Goal: Transaction & Acquisition: Purchase product/service

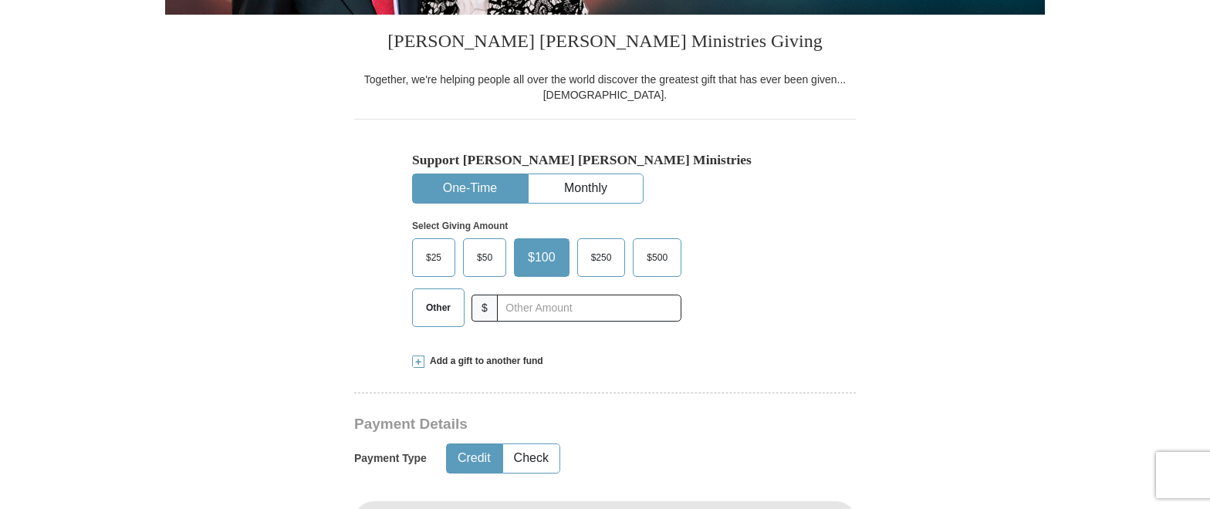
scroll to position [401, 0]
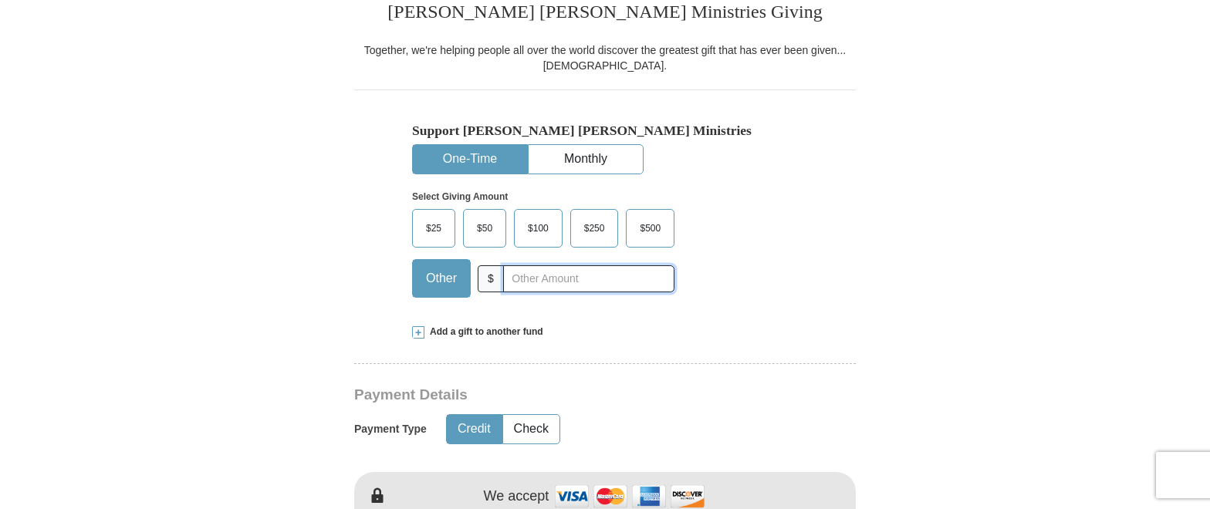
click at [505, 283] on input "text" at bounding box center [588, 278] width 171 height 27
click at [524, 330] on span "Add a gift to another fund" at bounding box center [483, 332] width 119 height 13
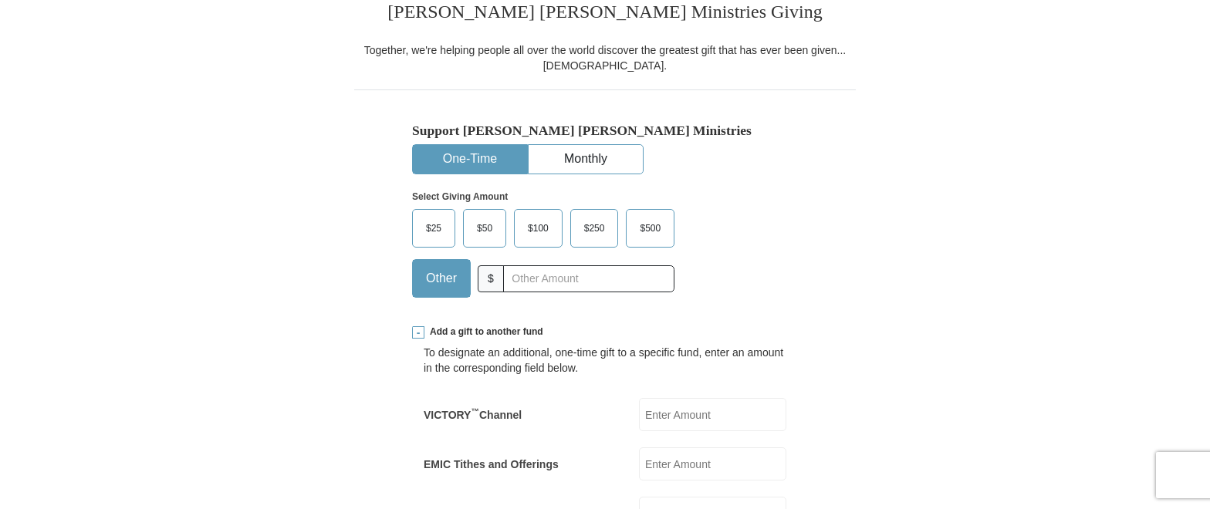
click at [419, 334] on span at bounding box center [418, 332] width 12 height 12
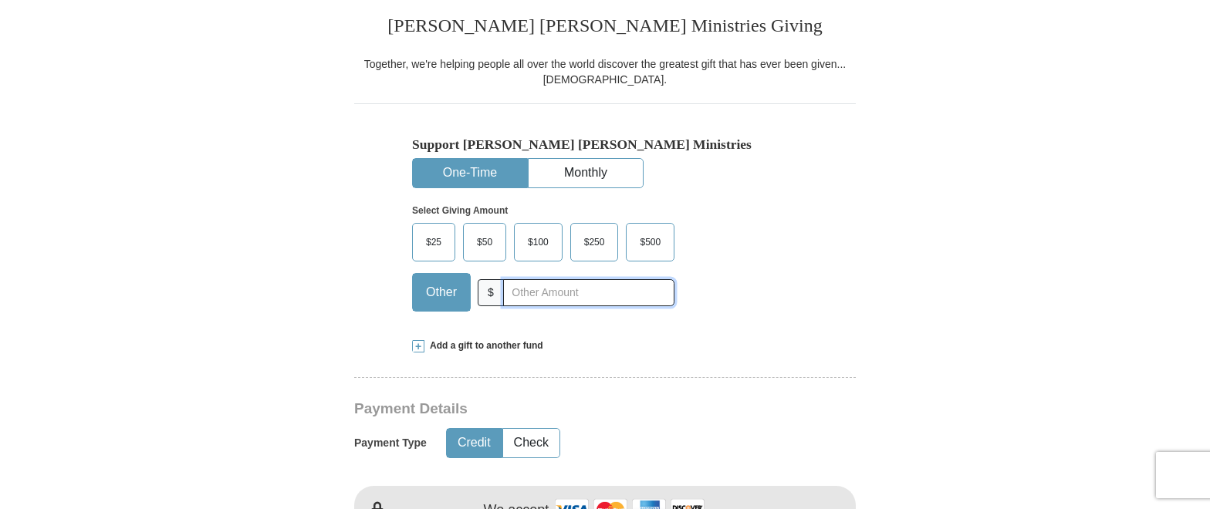
click at [526, 294] on input "text" at bounding box center [588, 292] width 171 height 27
type input "130."
click at [536, 437] on button "Check" at bounding box center [531, 443] width 56 height 29
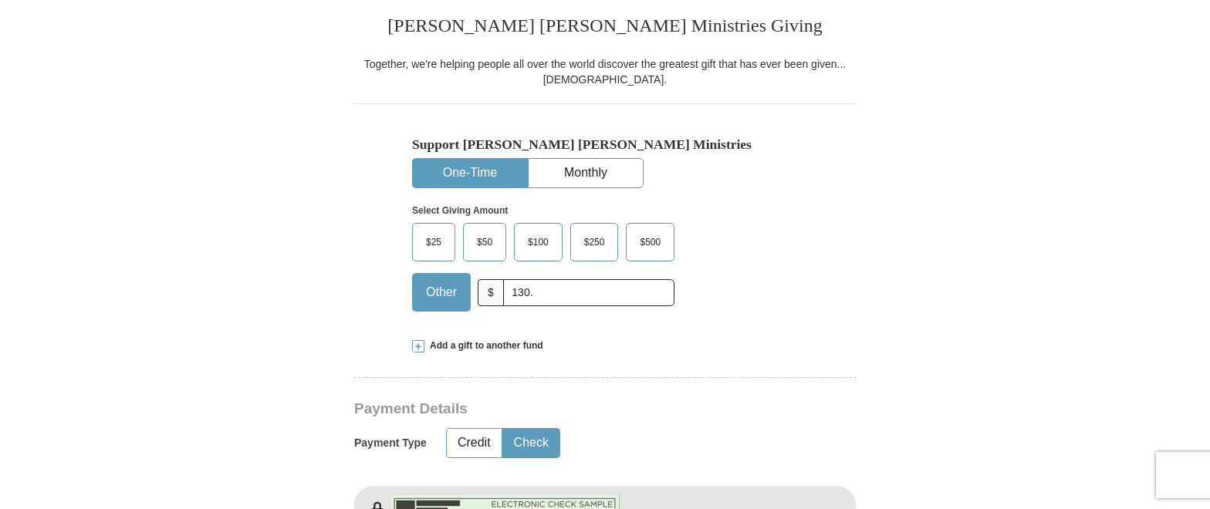
type button "Check"
type button "Credit"
click at [534, 438] on button "Check" at bounding box center [531, 443] width 56 height 29
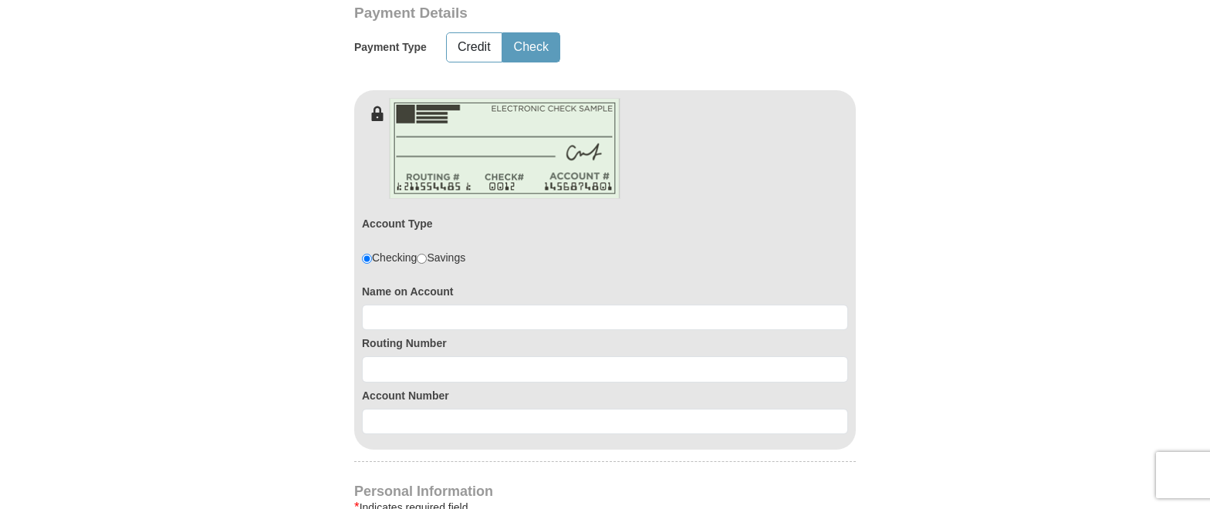
scroll to position [788, 0]
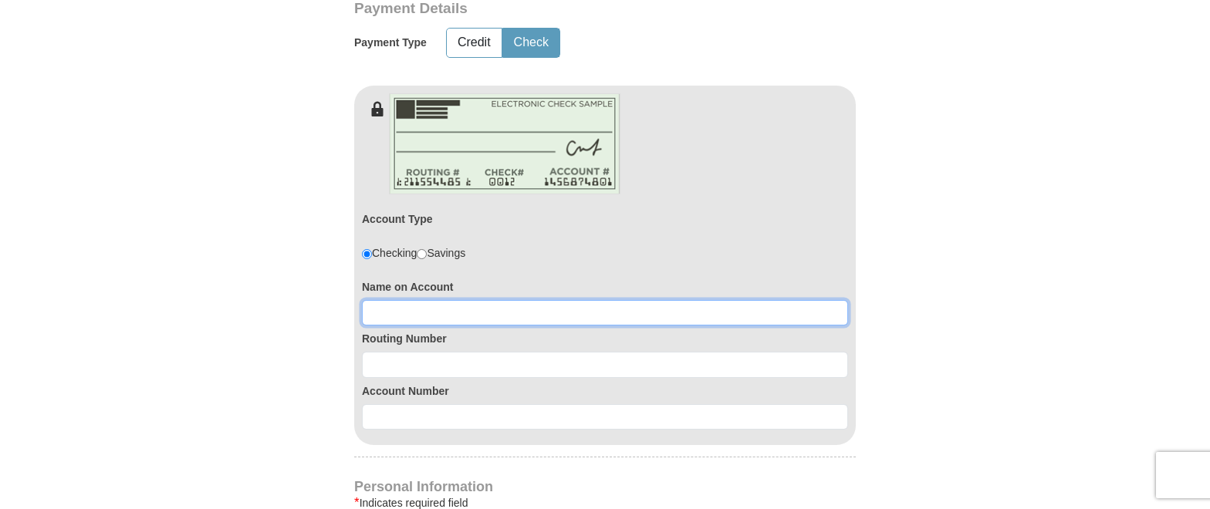
click at [376, 319] on input at bounding box center [605, 313] width 486 height 26
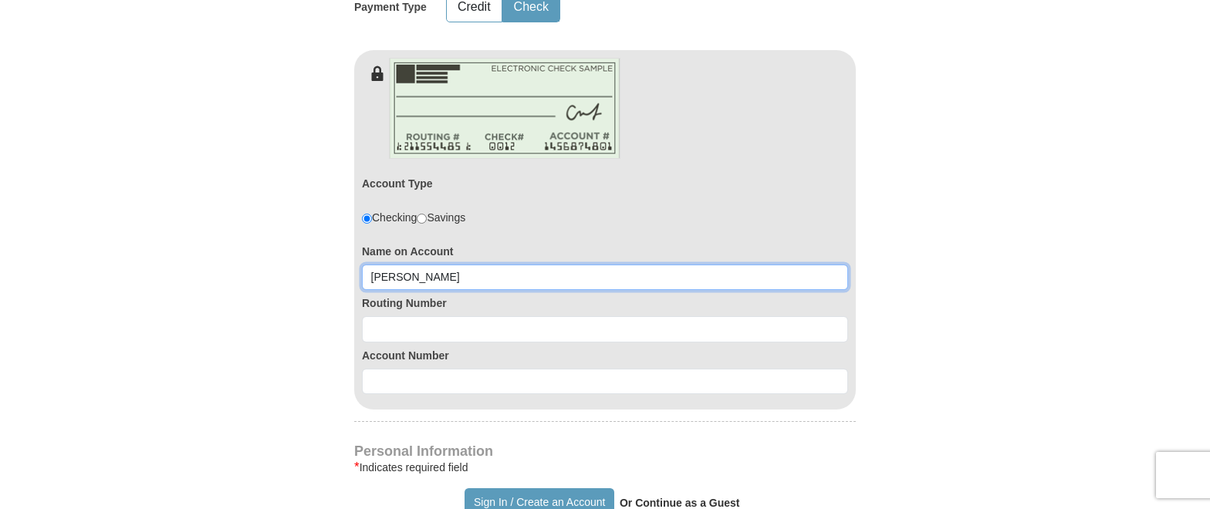
type input "[PERSON_NAME]"
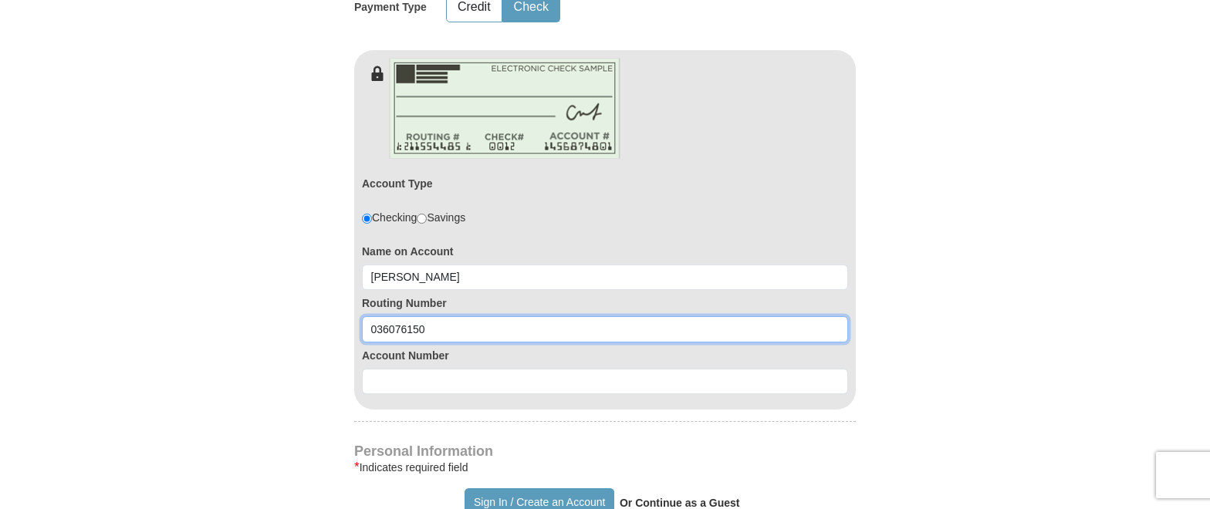
type input "036076150"
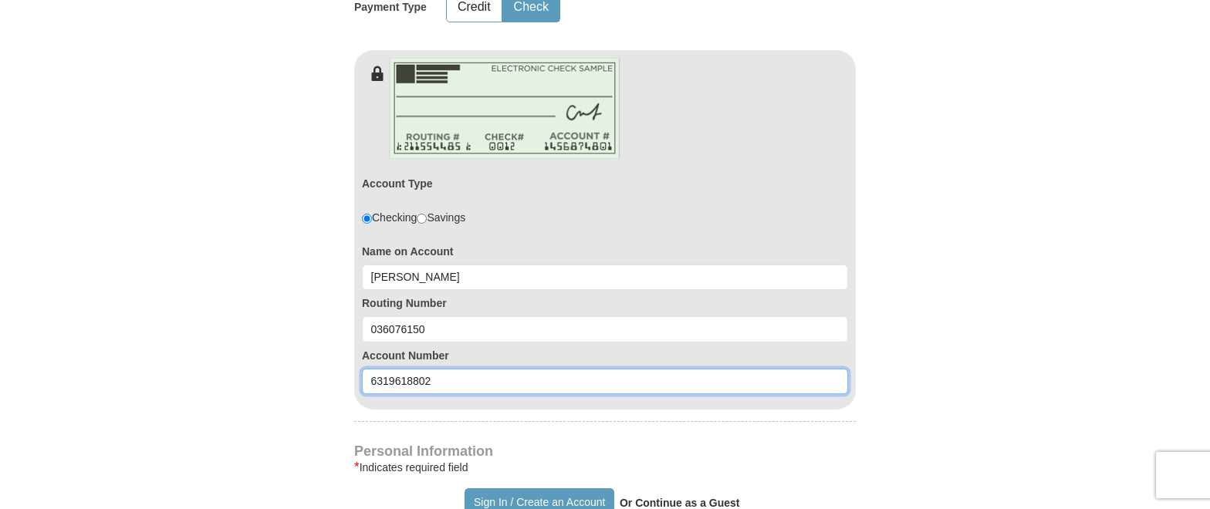
type input "6319618802"
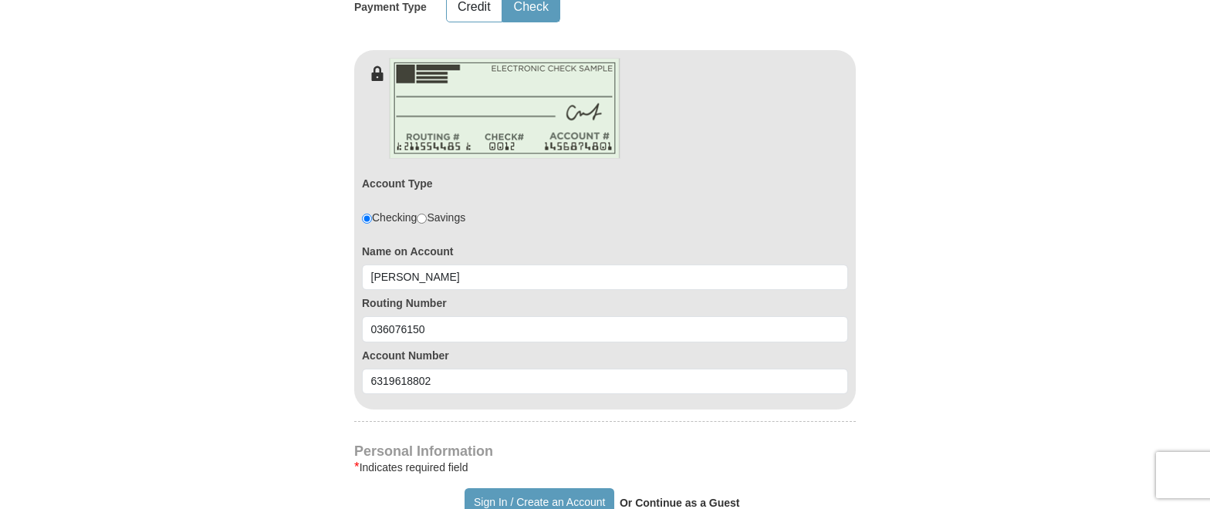
scroll to position [832, 0]
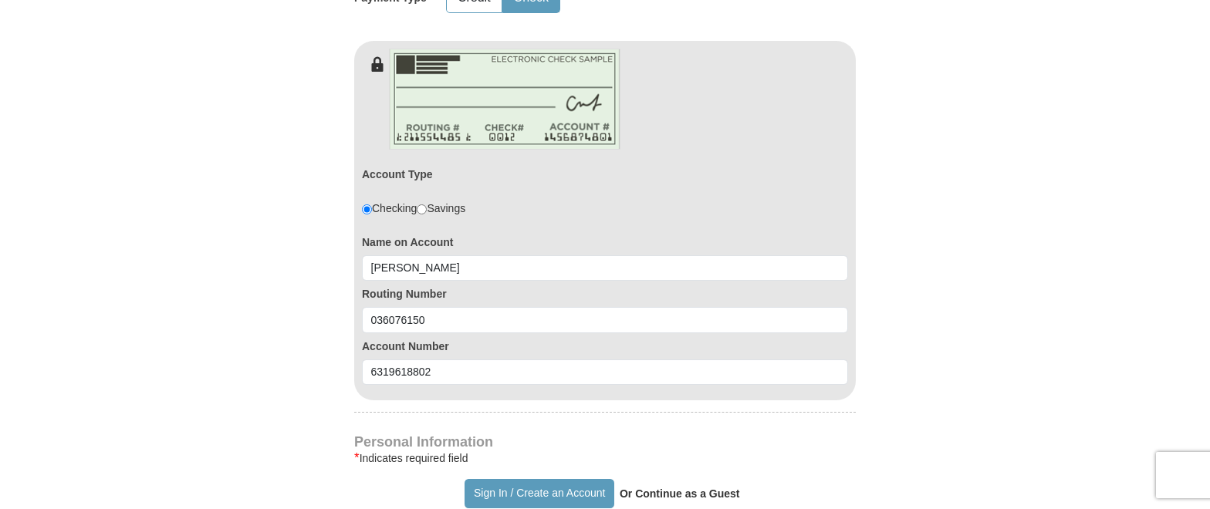
type button "[URL][DOMAIN_NAME]"
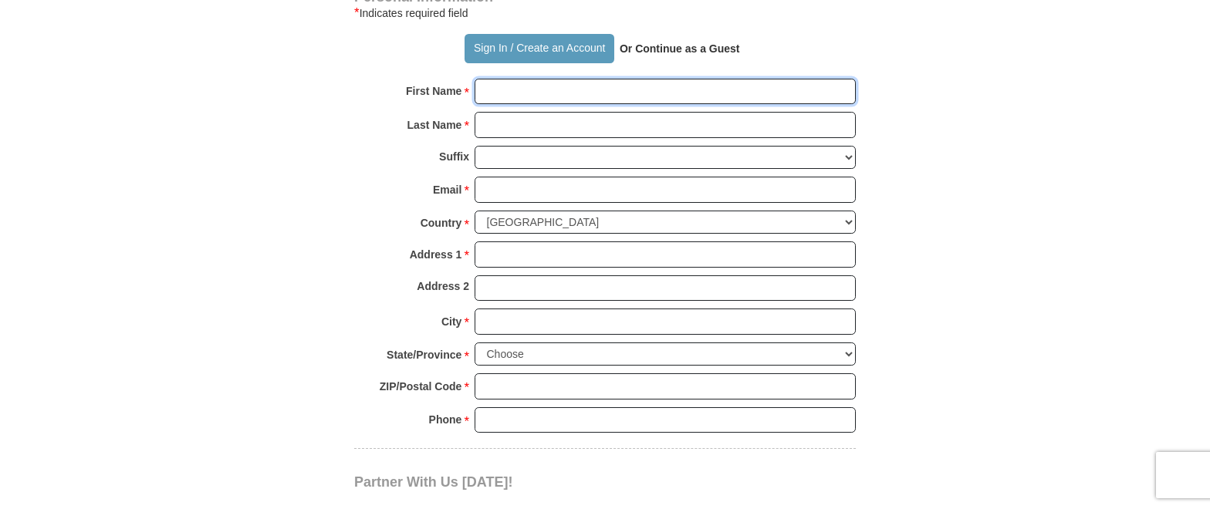
click at [492, 95] on input "First Name *" at bounding box center [664, 92] width 381 height 26
type input "[PERSON_NAME]"
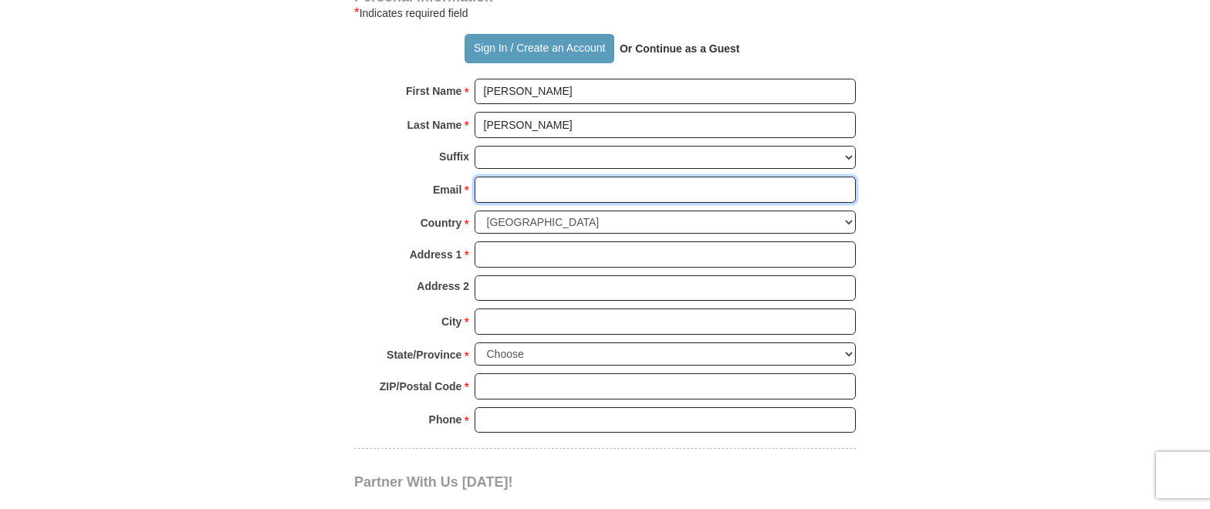
type input "[EMAIL_ADDRESS][DOMAIN_NAME]"
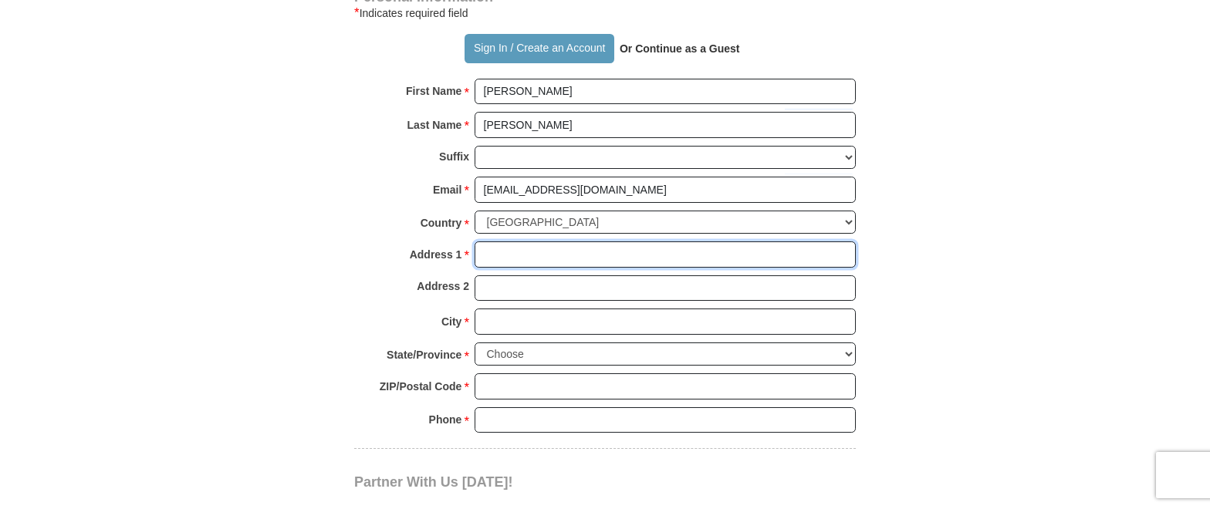
type input "[STREET_ADDRESS][PERSON_NAME]"
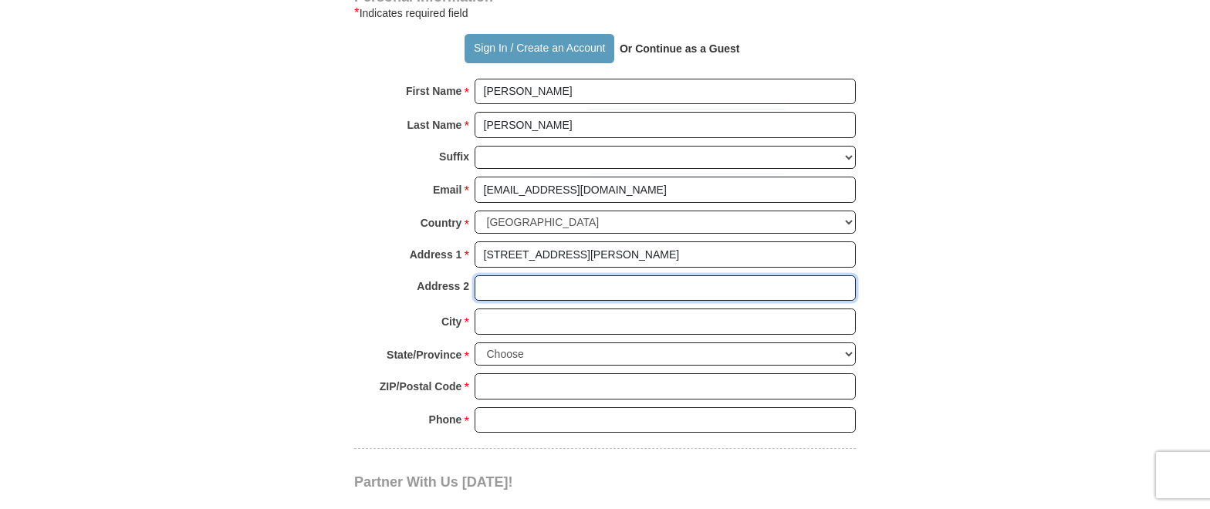
type input "[STREET_ADDRESS][PERSON_NAME]"
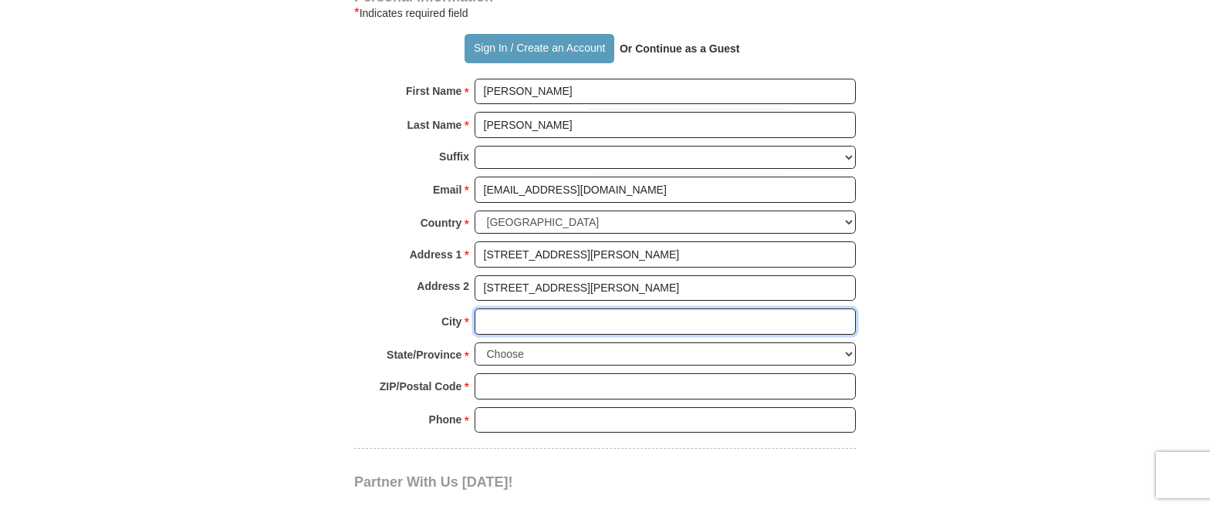
type input "[GEOGRAPHIC_DATA]"
select select "PA"
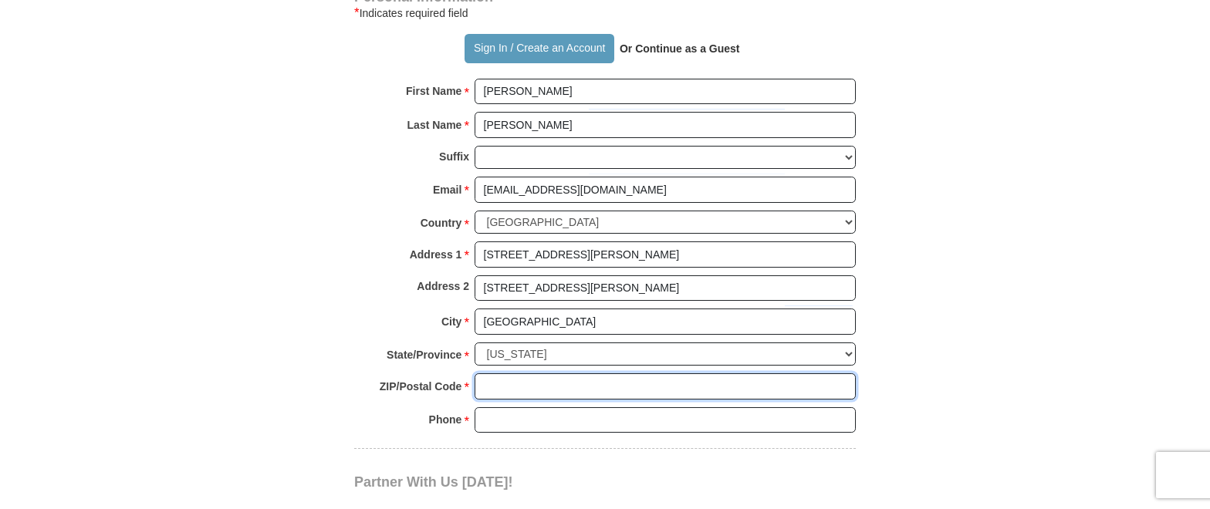
type input "19145"
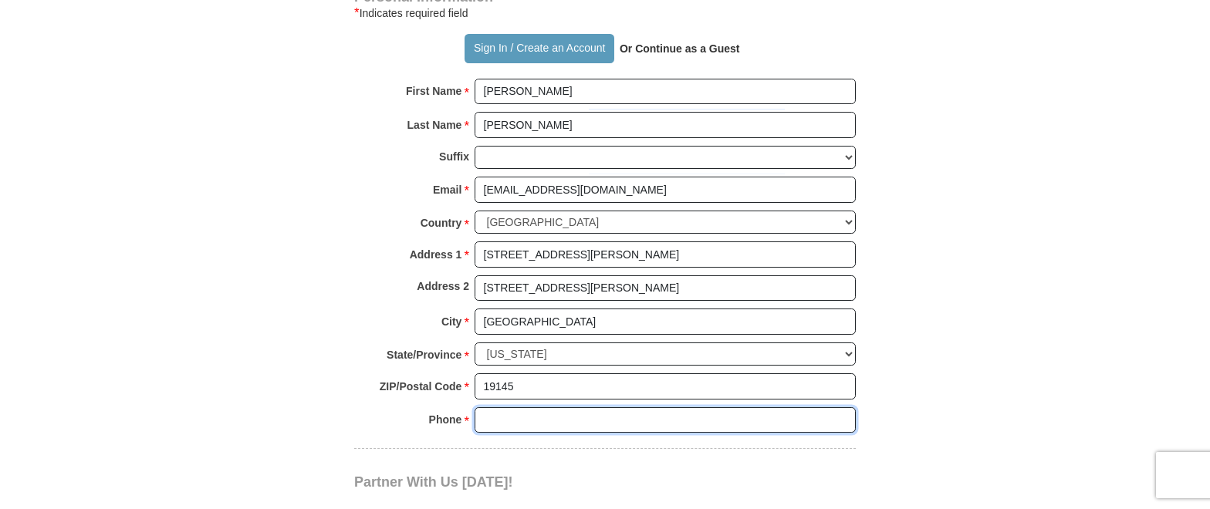
type input "2152711777"
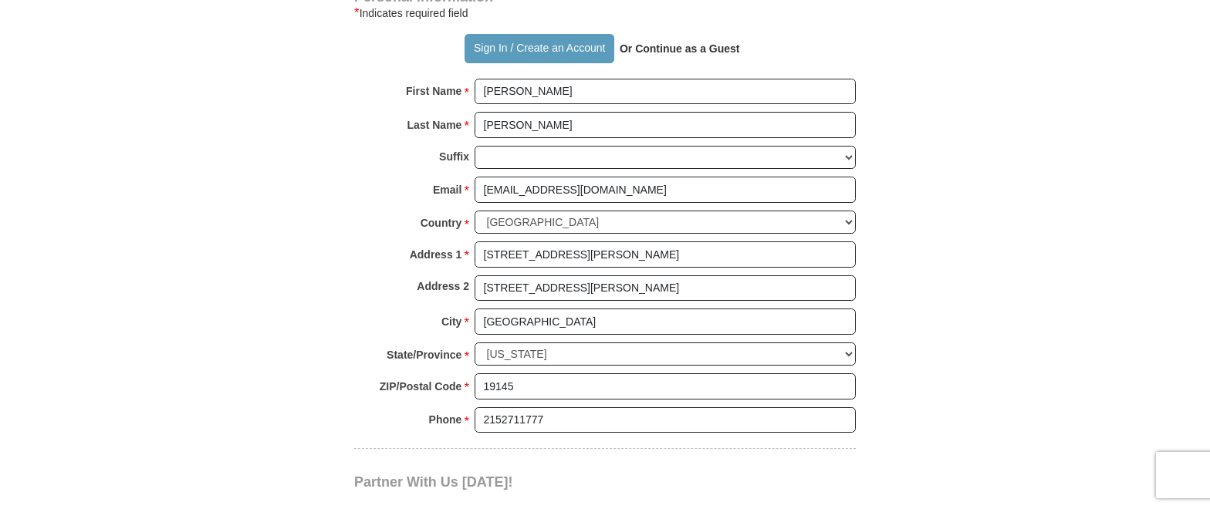
click at [738, 176] on div "Suffix [PERSON_NAME] I II III IV V VI" at bounding box center [604, 162] width 501 height 32
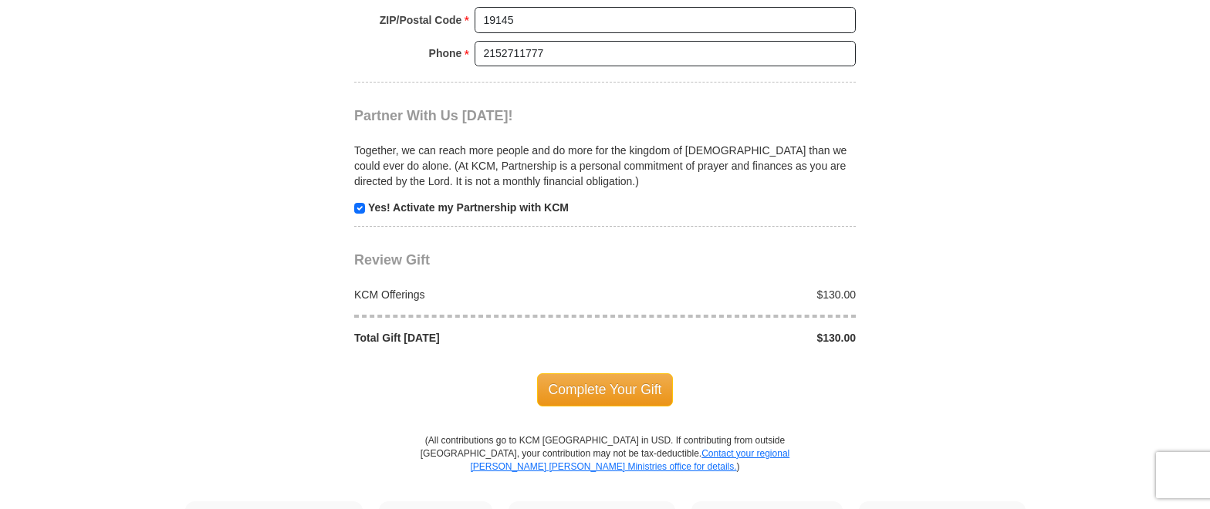
scroll to position [1648, 0]
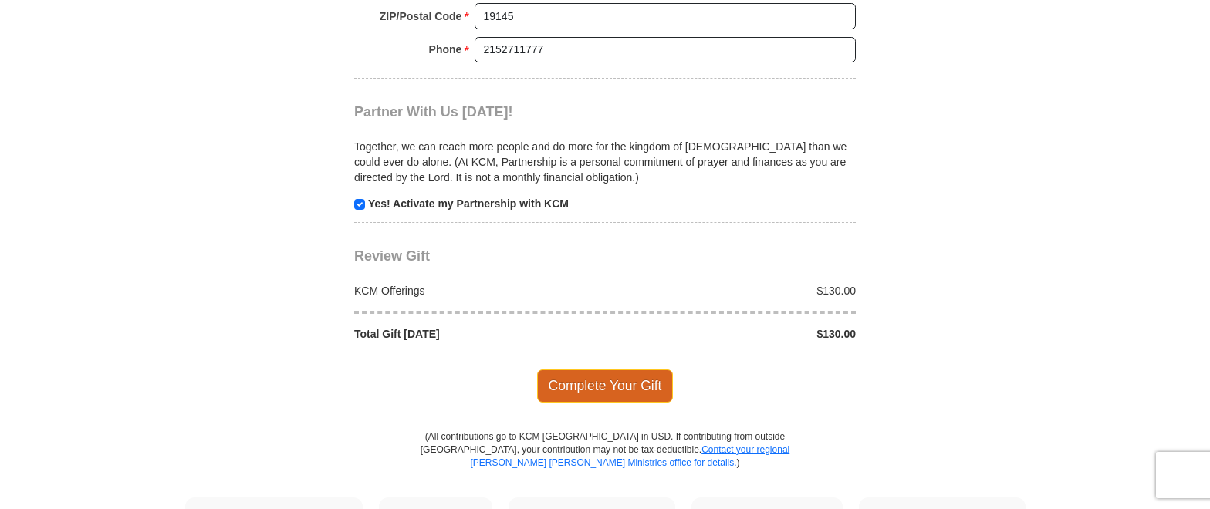
click at [589, 380] on span "Complete Your Gift" at bounding box center [605, 386] width 137 height 32
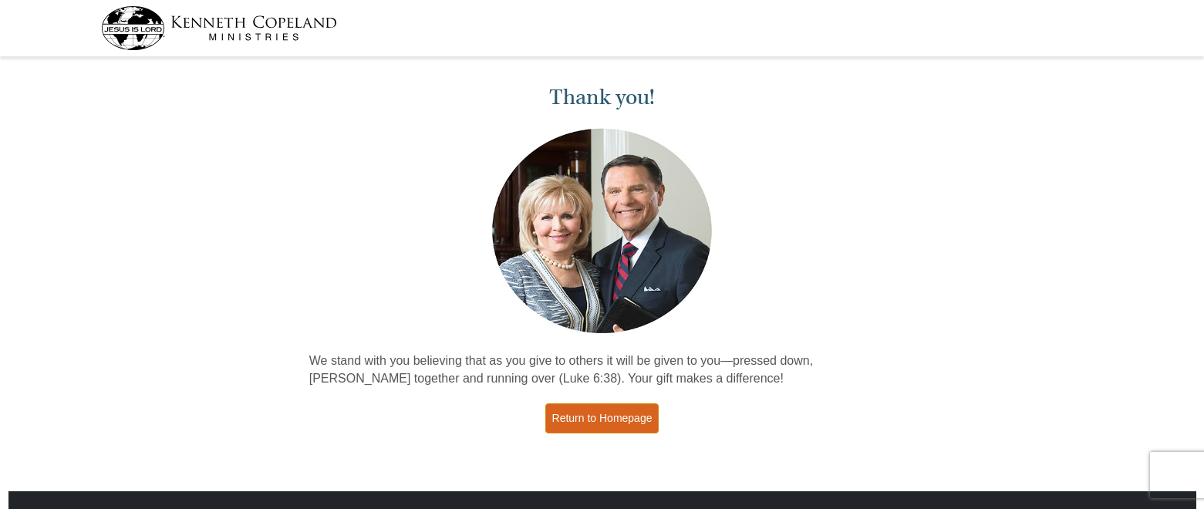
click at [610, 417] on link "Return to Homepage" at bounding box center [602, 418] width 114 height 30
